Goal: Information Seeking & Learning: Learn about a topic

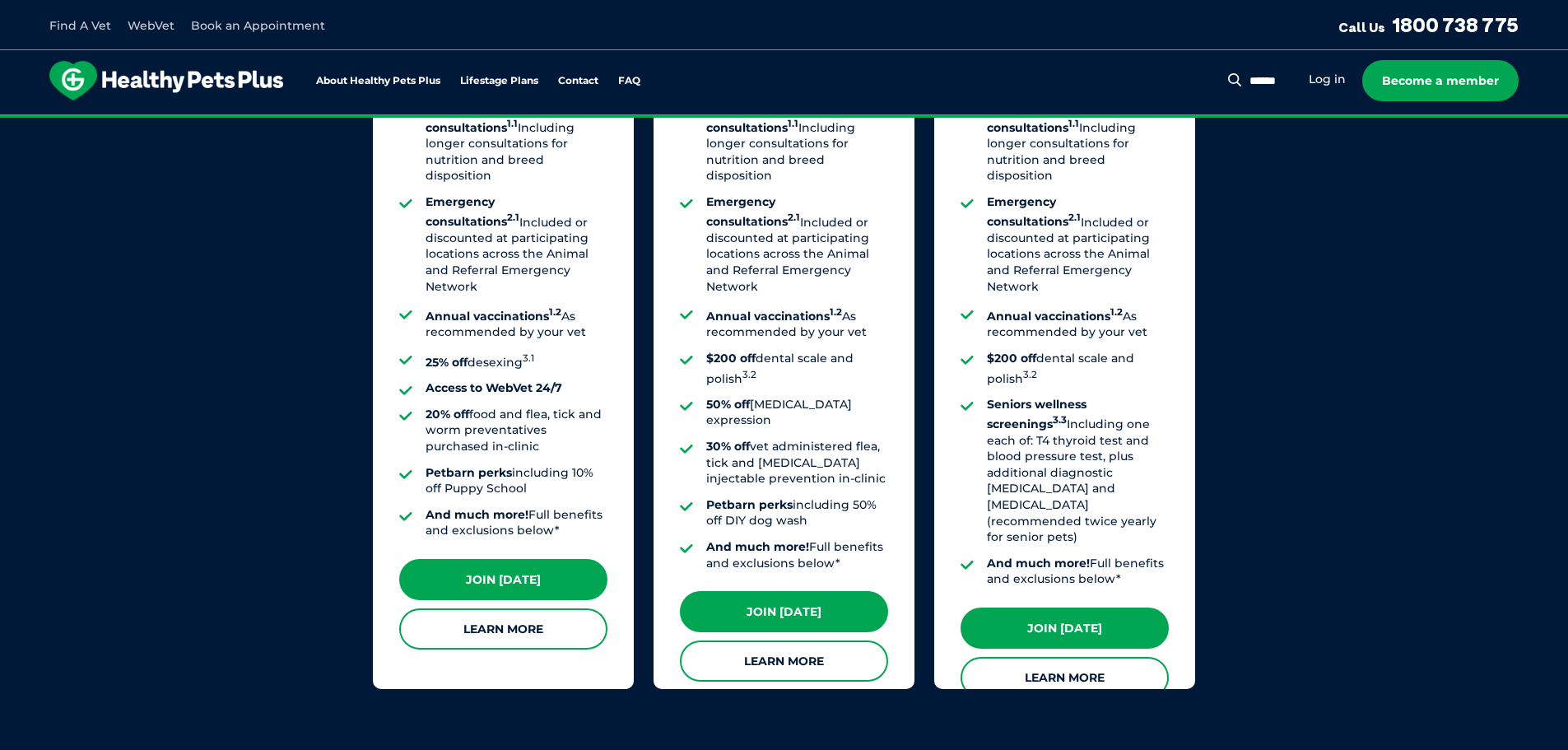
scroll to position [1399, 0]
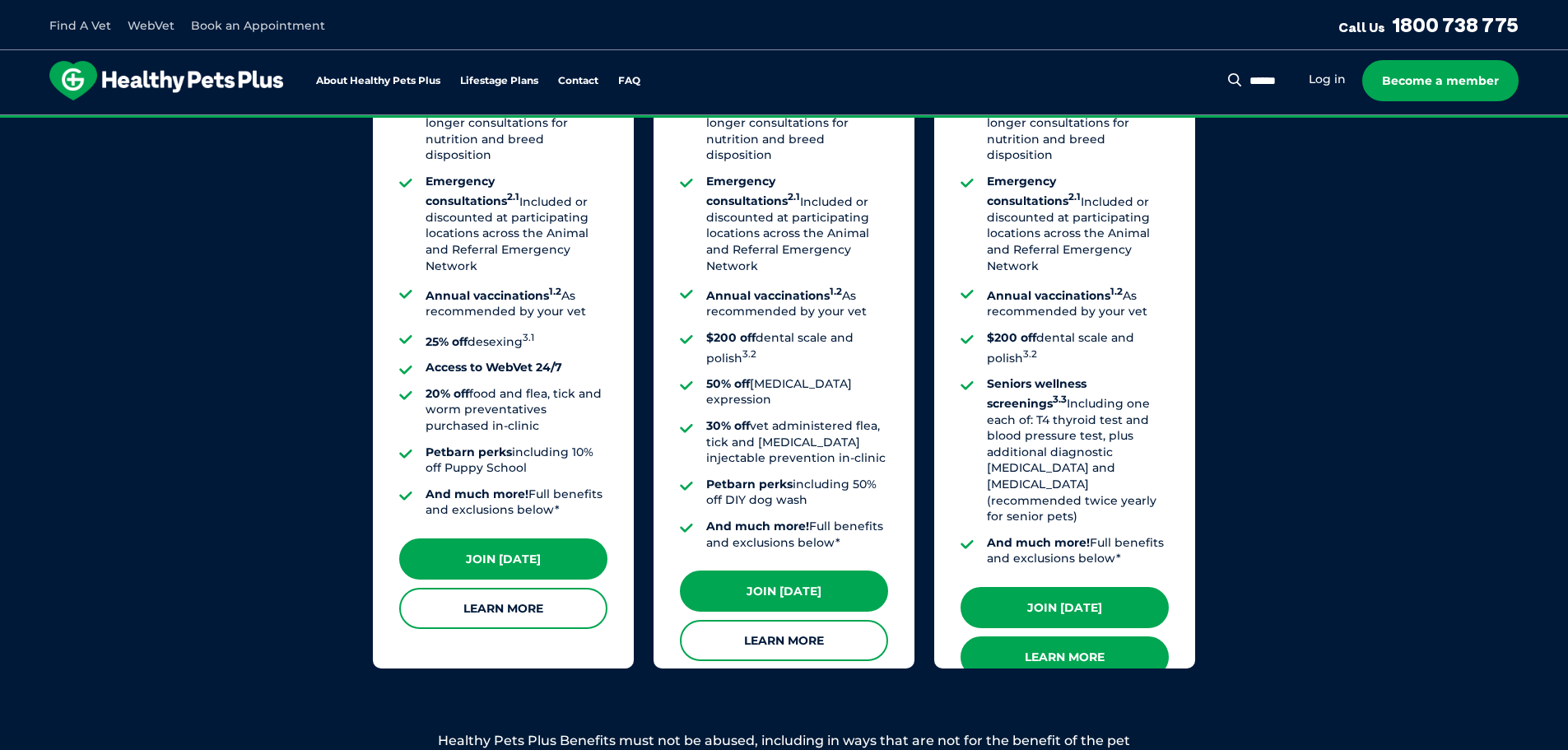
click at [1102, 637] on link "Learn More" at bounding box center [1064, 657] width 208 height 41
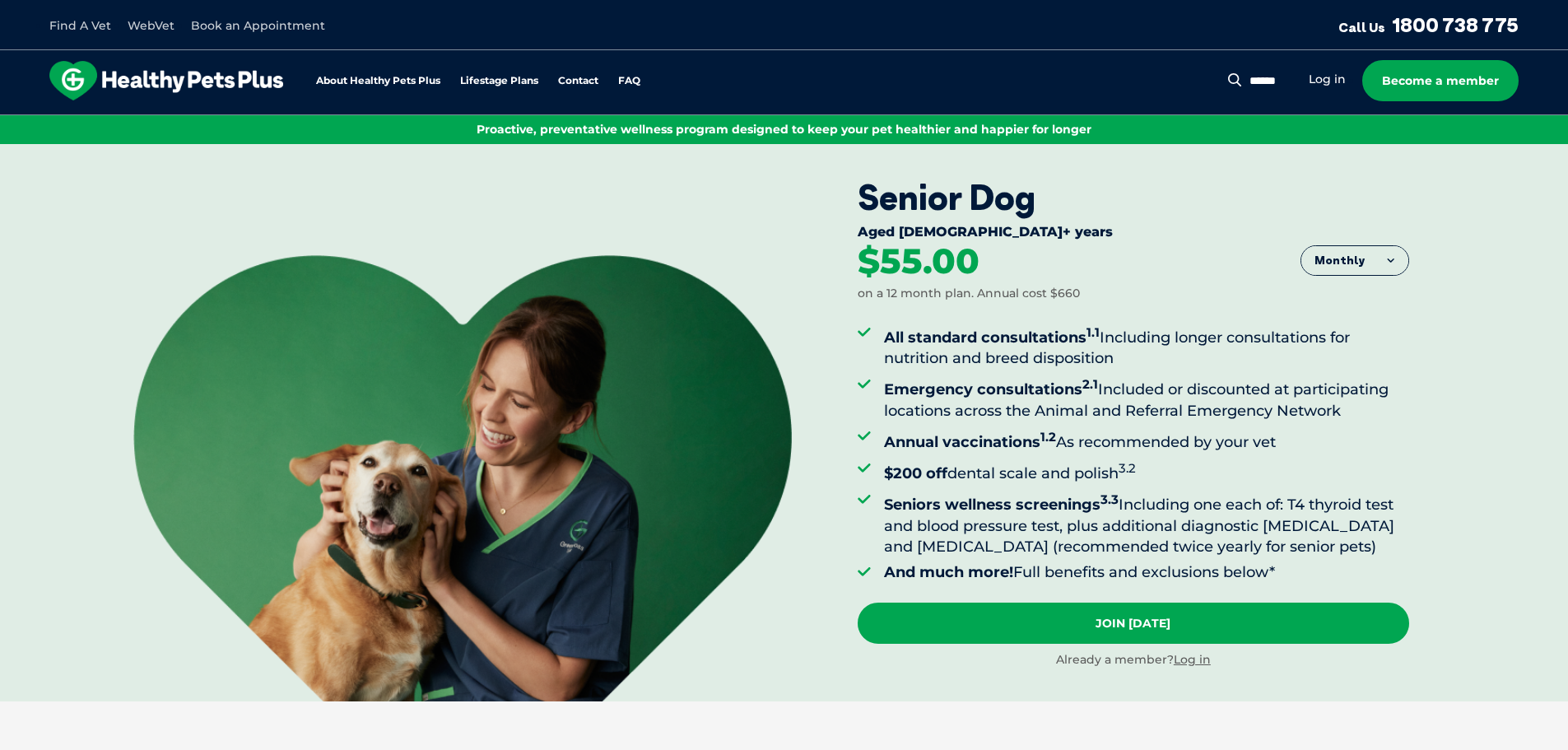
drag, startPoint x: 573, startPoint y: 194, endPoint x: 424, endPoint y: 218, distance: 150.9
click at [424, 218] on div "Senior Dog Aged 8+ years Monthly Fortnightly Monthly Yearly $25.38" at bounding box center [784, 422] width 1568 height 557
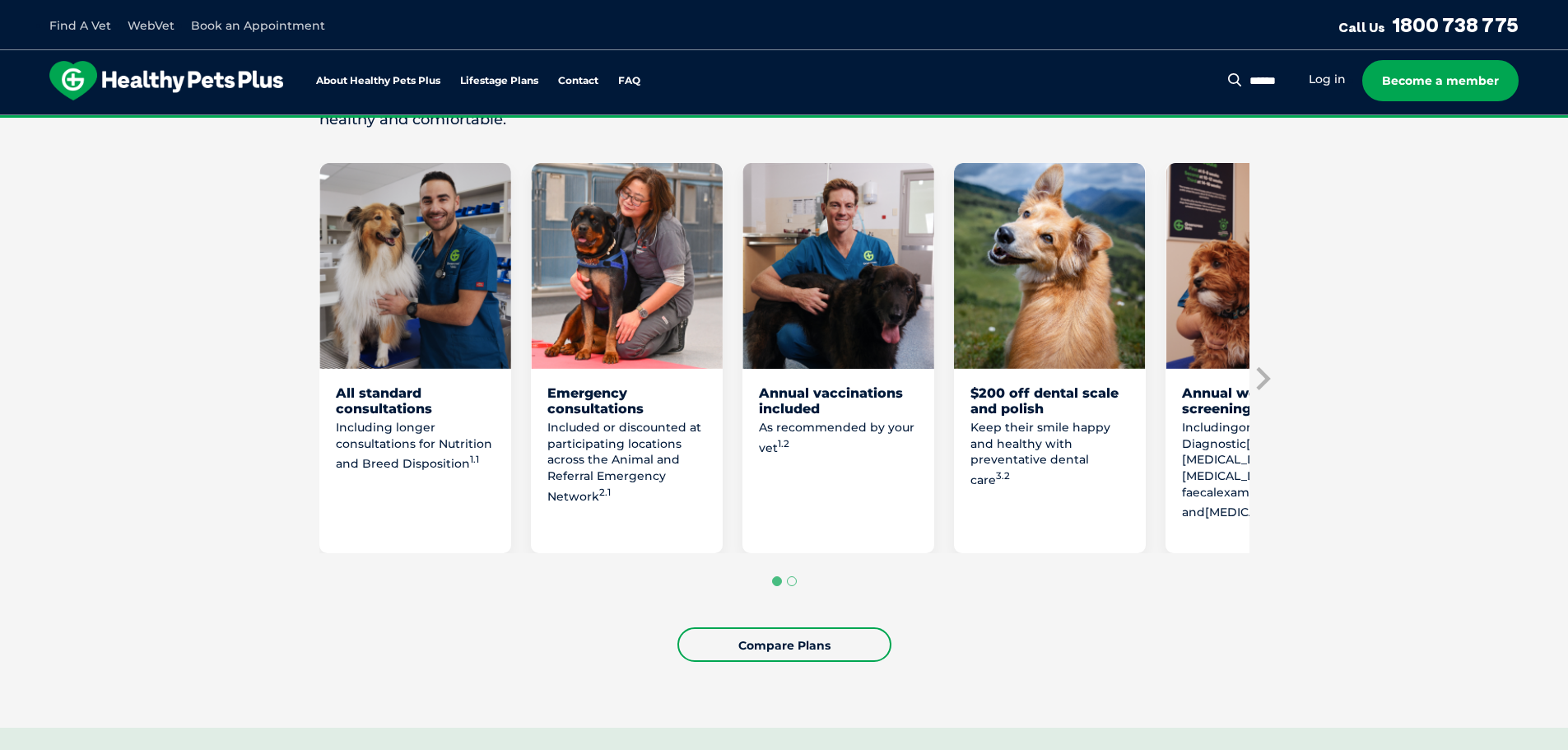
scroll to position [823, 0]
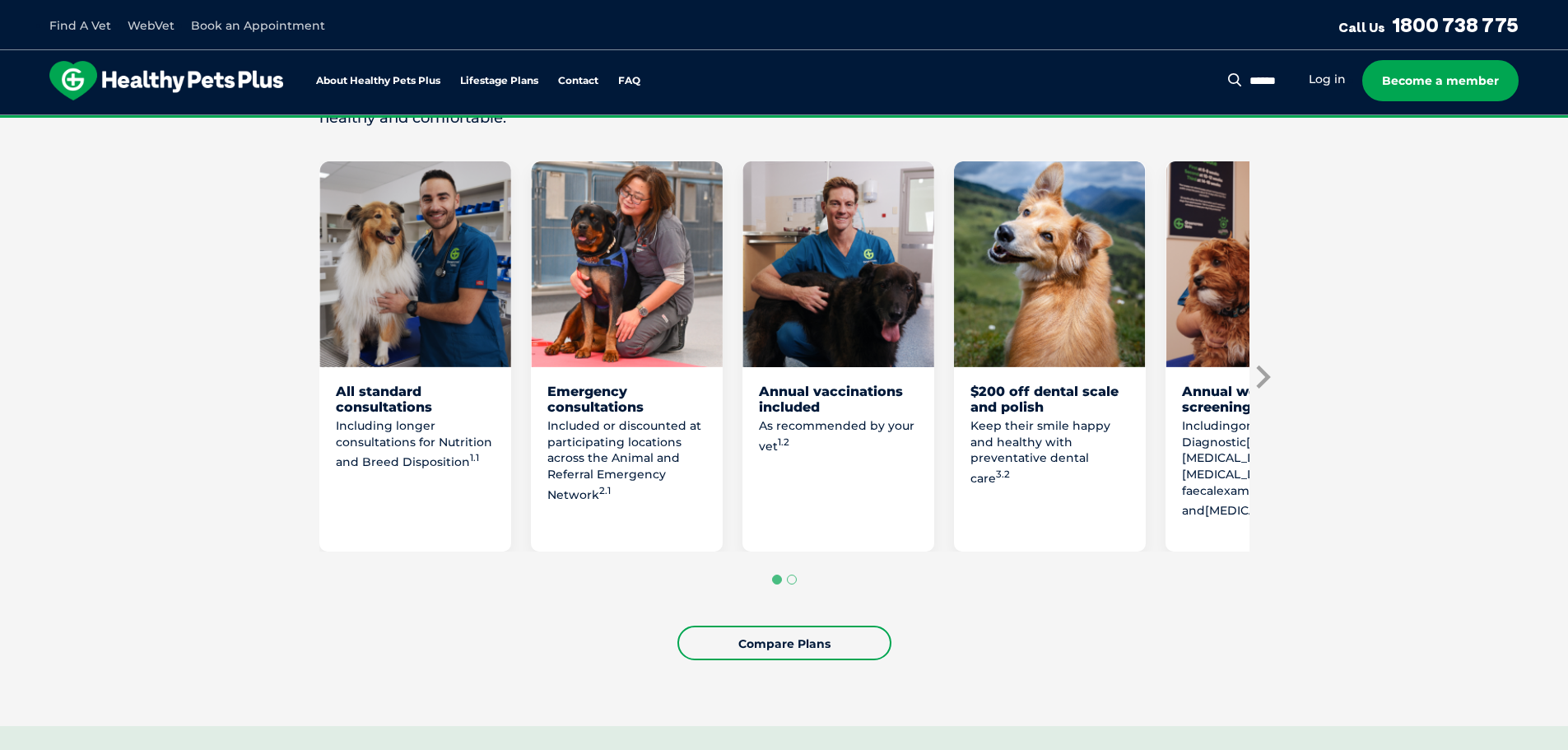
click at [1265, 377] on icon "Next slide" at bounding box center [1263, 376] width 14 height 23
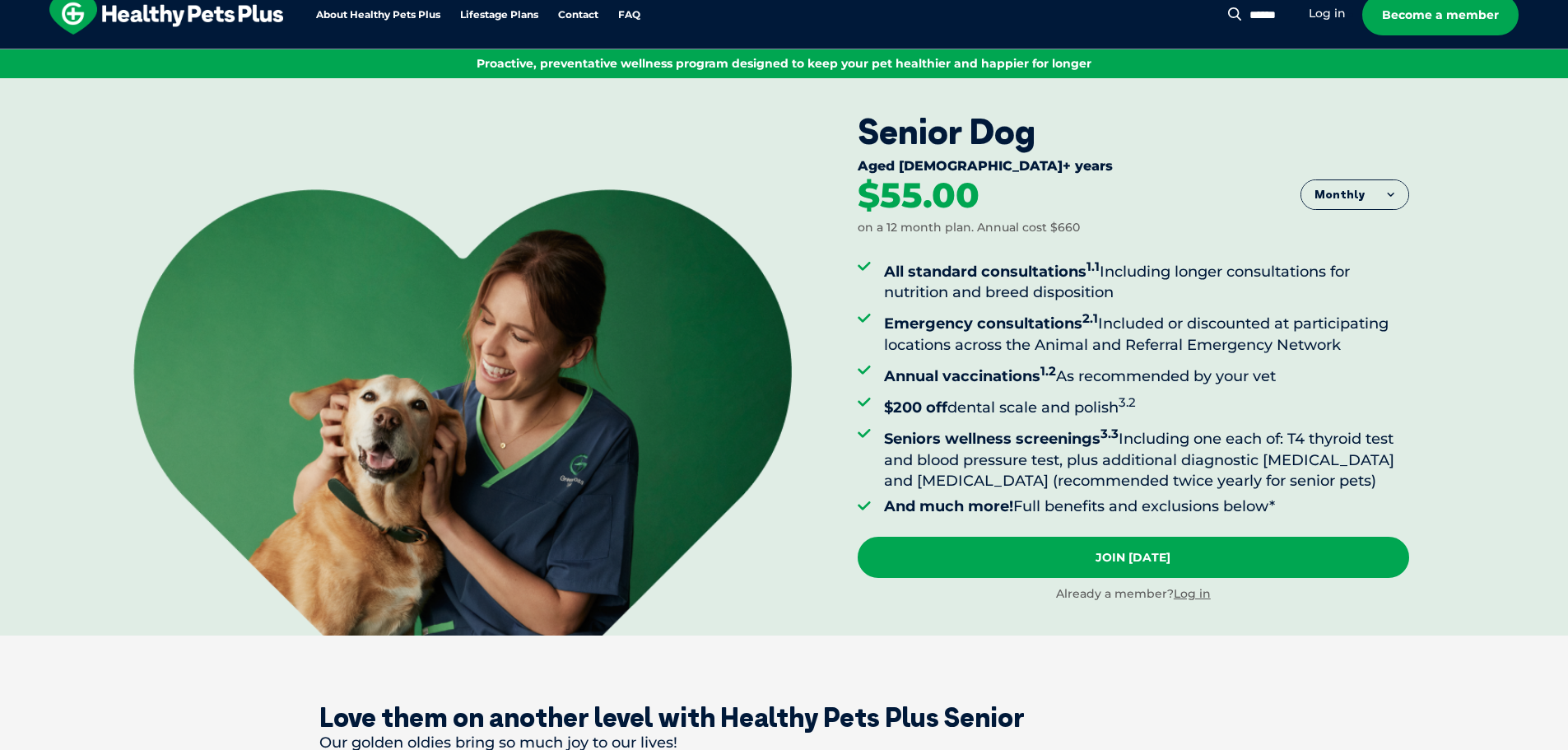
scroll to position [0, 0]
